Goal: Task Accomplishment & Management: Use online tool/utility

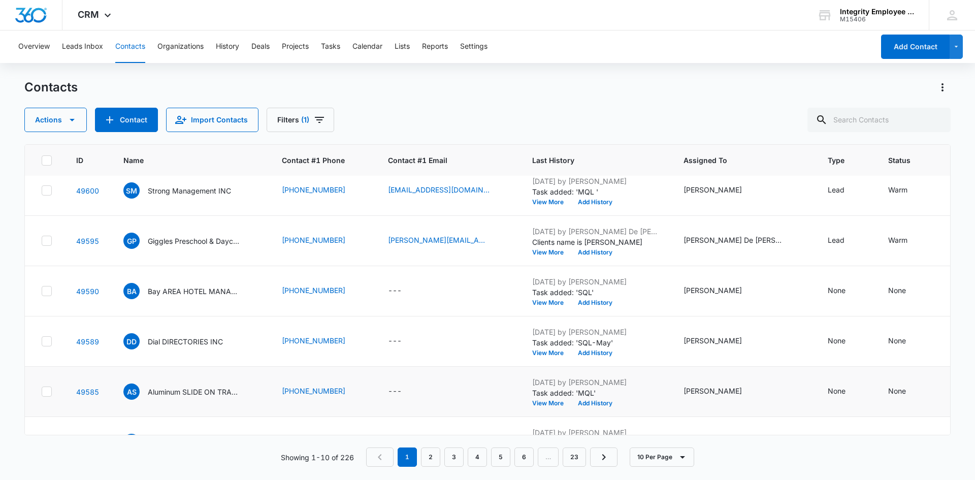
scroll to position [251, 0]
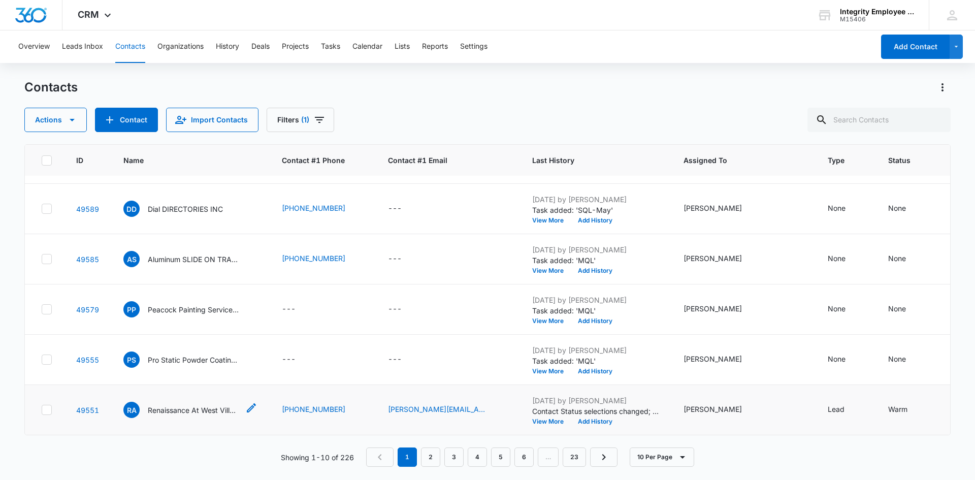
click at [187, 405] on p "Renaissance At West Villages Homeowners Association INC" at bounding box center [193, 410] width 91 height 11
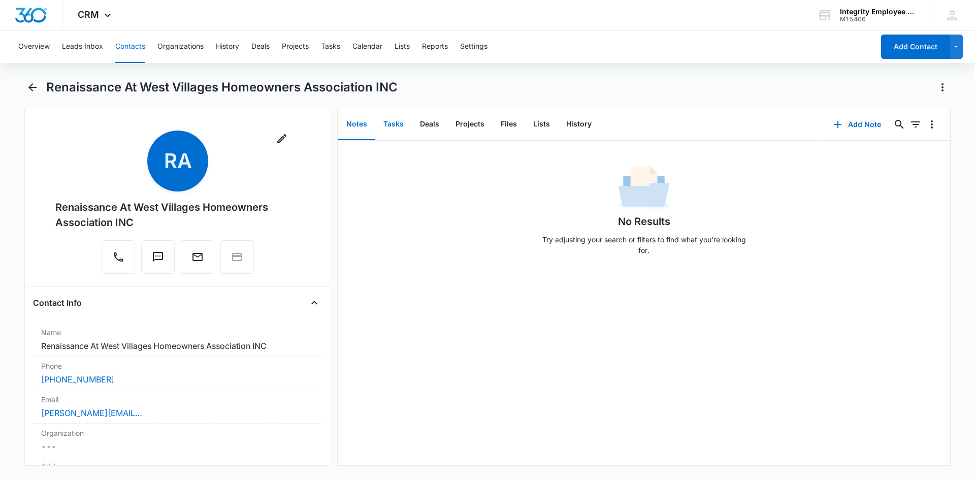
click at [386, 125] on button "Tasks" at bounding box center [393, 124] width 37 height 31
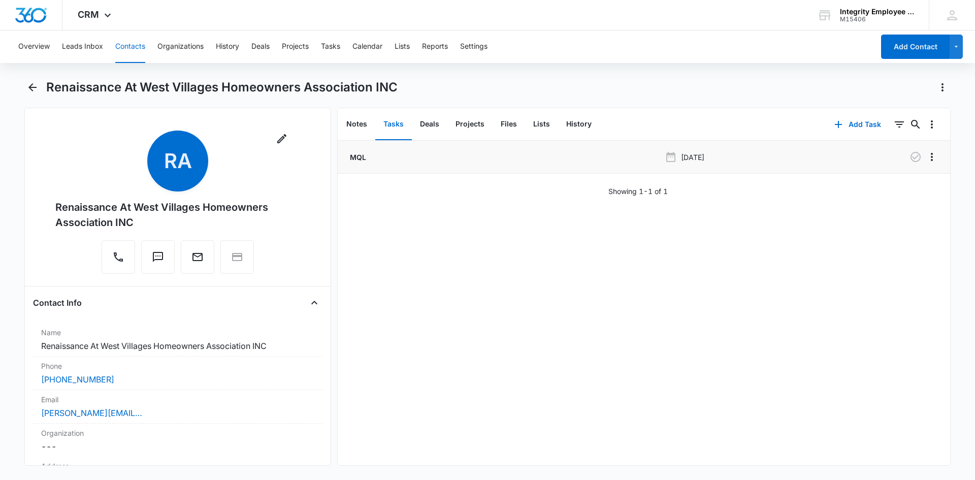
click at [359, 159] on p "MQL" at bounding box center [357, 157] width 18 height 11
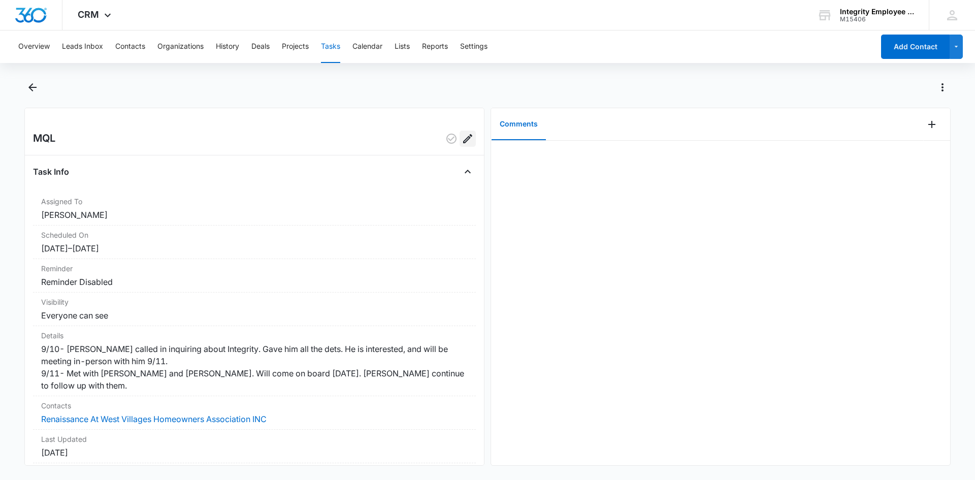
click at [468, 137] on button "Edit" at bounding box center [467, 138] width 16 height 16
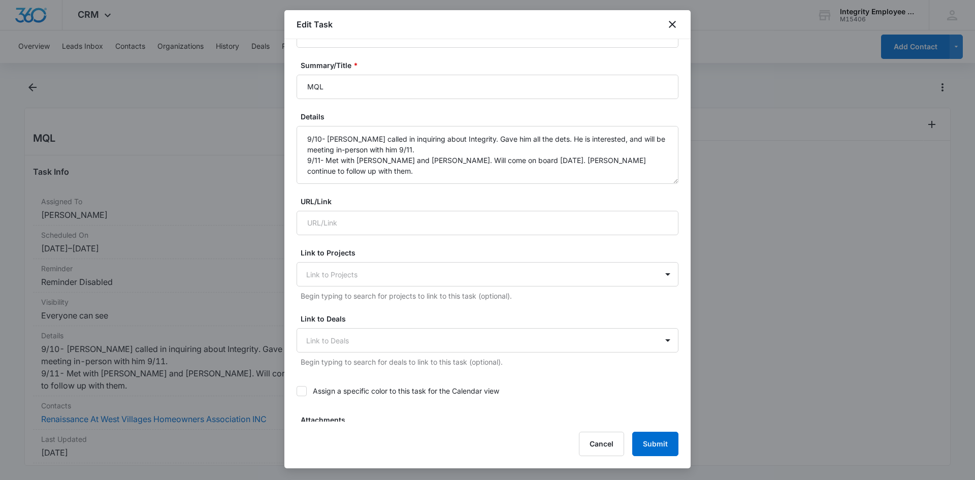
scroll to position [102, 0]
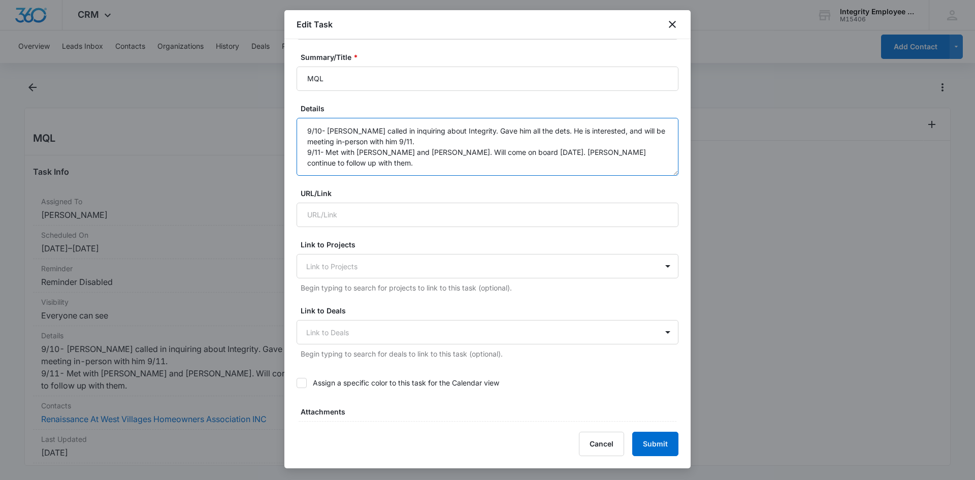
click at [649, 145] on textarea "9/10- [PERSON_NAME] called in inquiring about Integrity. Gave him all the dets.…" at bounding box center [487, 147] width 382 height 58
click at [648, 147] on textarea "9/10- [PERSON_NAME] called in inquiring about Integrity. Gave him all the dets.…" at bounding box center [487, 147] width 382 height 58
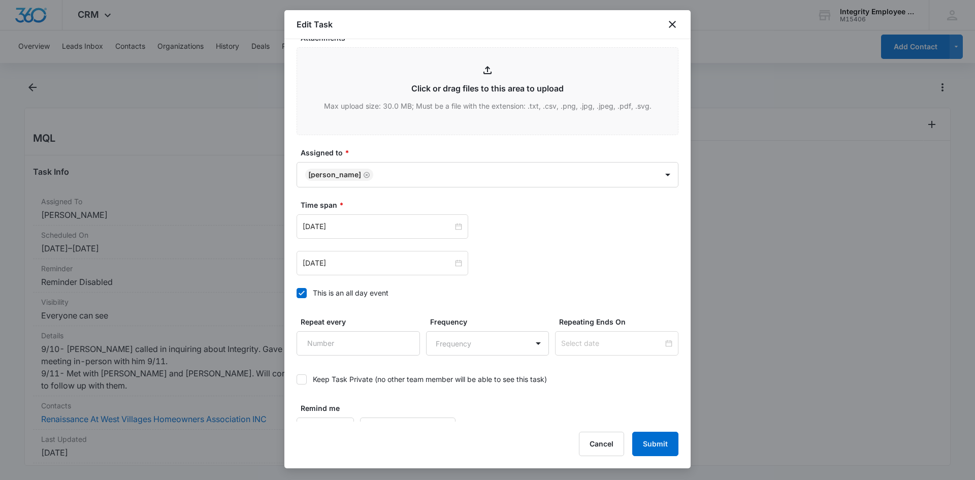
scroll to position [495, 0]
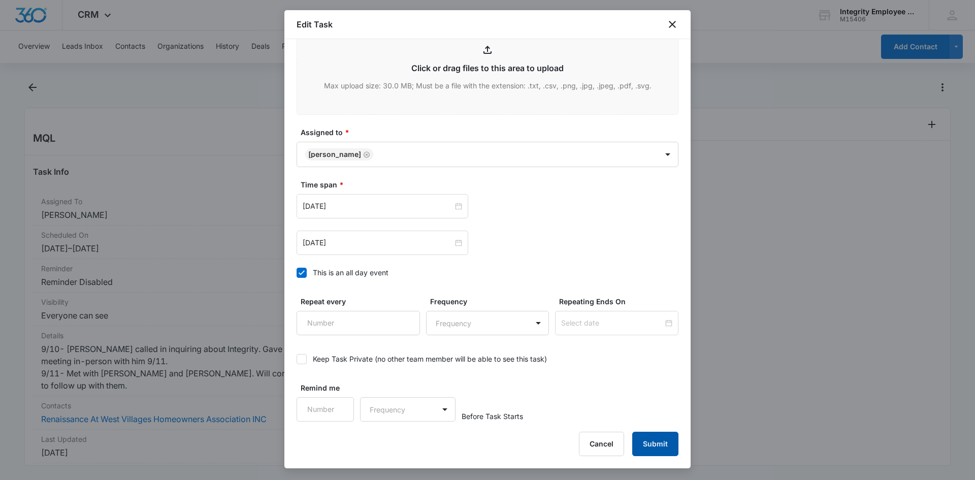
type textarea "9/10- [PERSON_NAME] called in inquiring about Integrity. Gave him all the dets.…"
click at [653, 452] on button "Submit" at bounding box center [655, 443] width 46 height 24
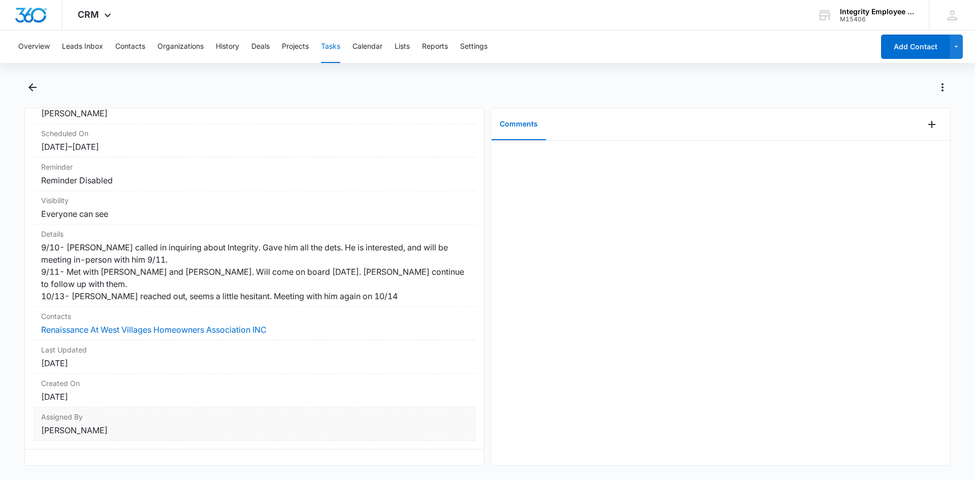
scroll to position [0, 0]
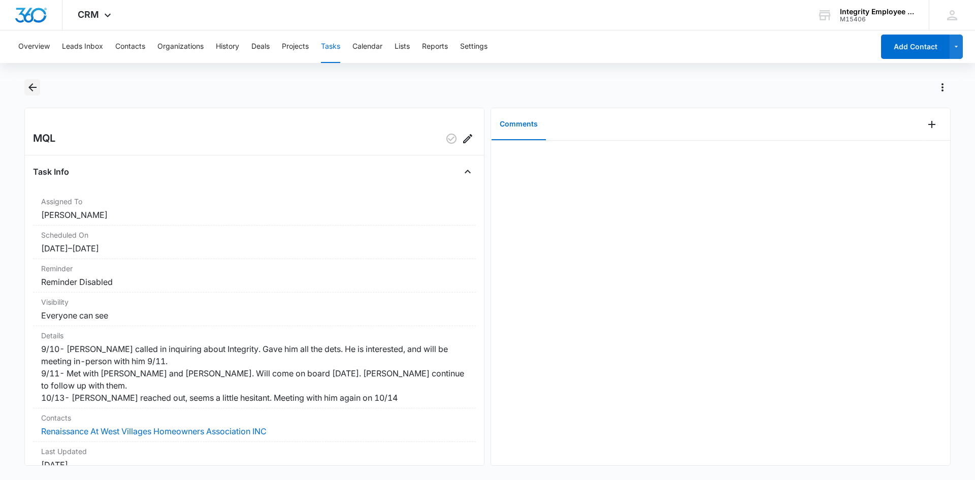
click at [30, 87] on icon "Back" at bounding box center [32, 87] width 8 height 8
